Goal: Task Accomplishment & Management: Manage account settings

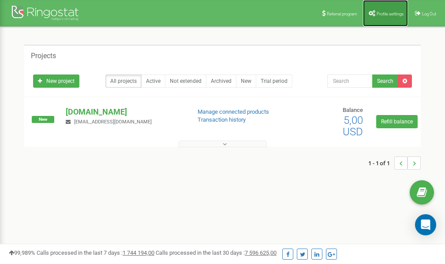
click at [382, 16] on link "Profile settings" at bounding box center [385, 13] width 45 height 26
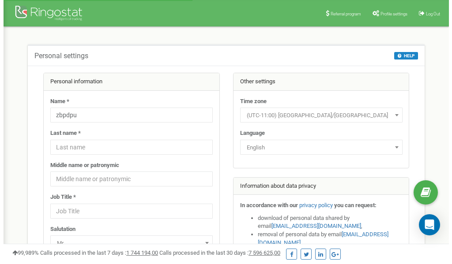
scroll to position [44, 0]
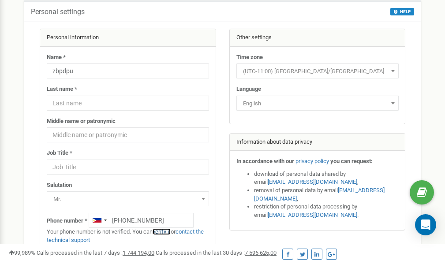
click at [169, 232] on link "verify it" at bounding box center [162, 232] width 18 height 7
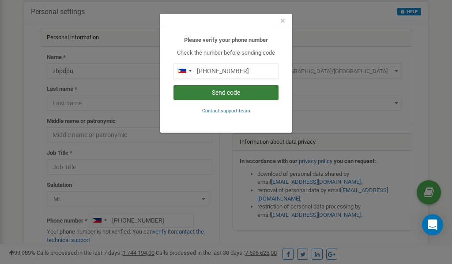
click at [235, 91] on button "Send code" at bounding box center [225, 92] width 105 height 15
